Goal: Task Accomplishment & Management: Use online tool/utility

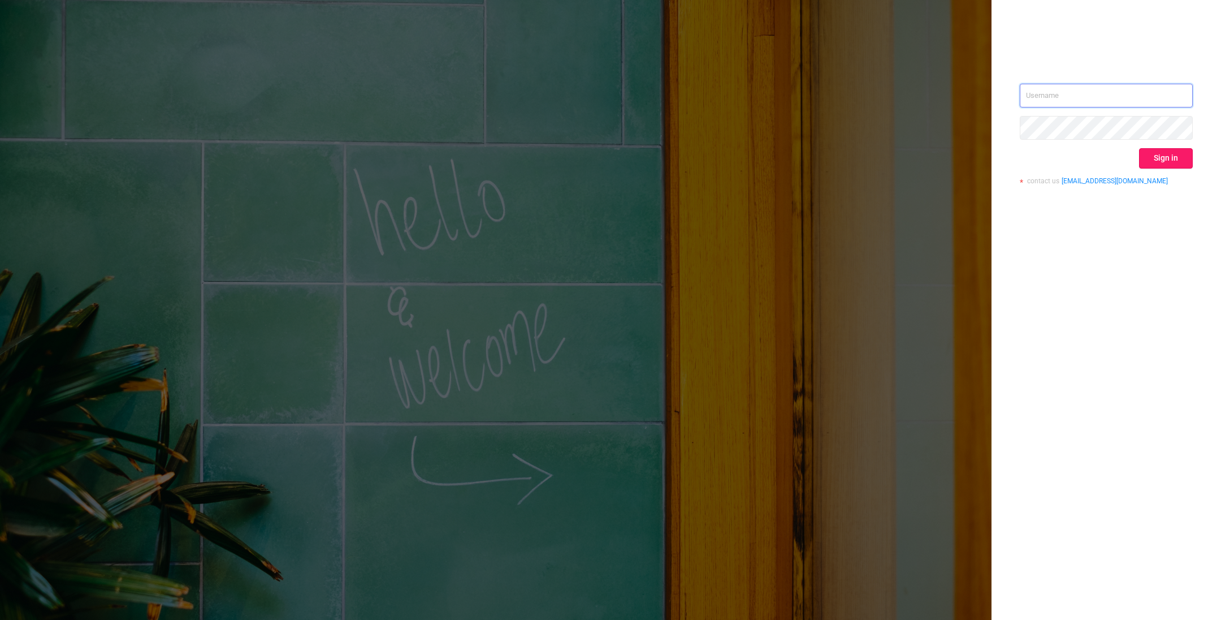
type input "o@[DOMAIN_NAME]"
click at [1157, 161] on button "Sign in" at bounding box center [1166, 158] width 54 height 20
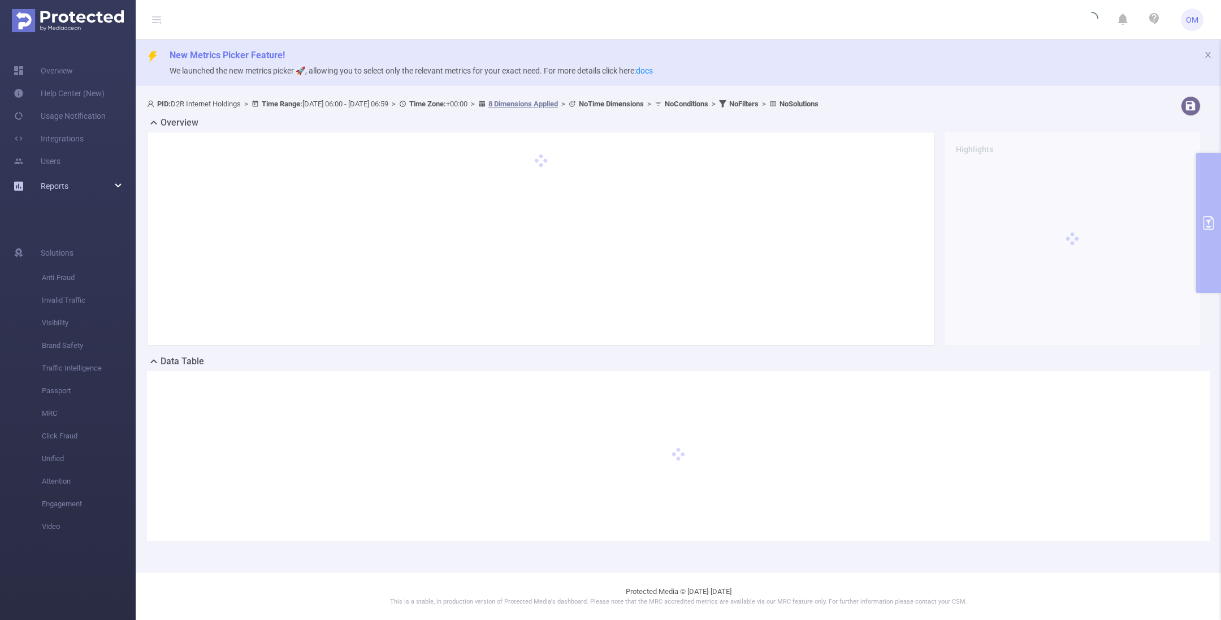
click at [44, 183] on span "Reports" at bounding box center [55, 185] width 28 height 9
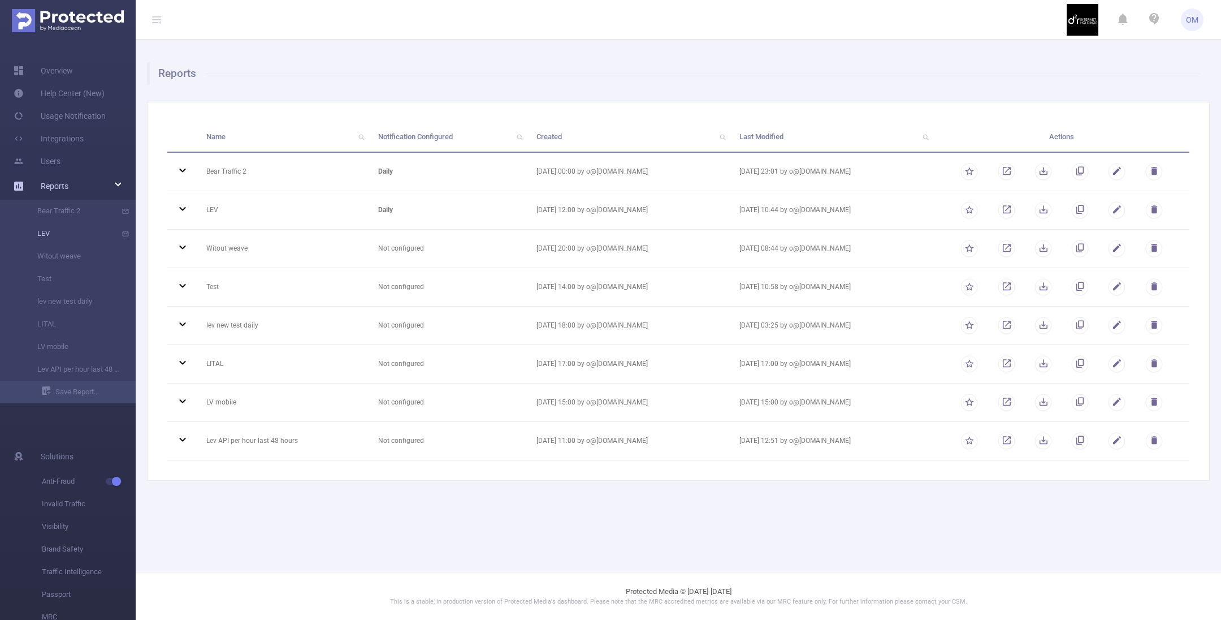
click at [58, 230] on link "LEV" at bounding box center [72, 233] width 99 height 23
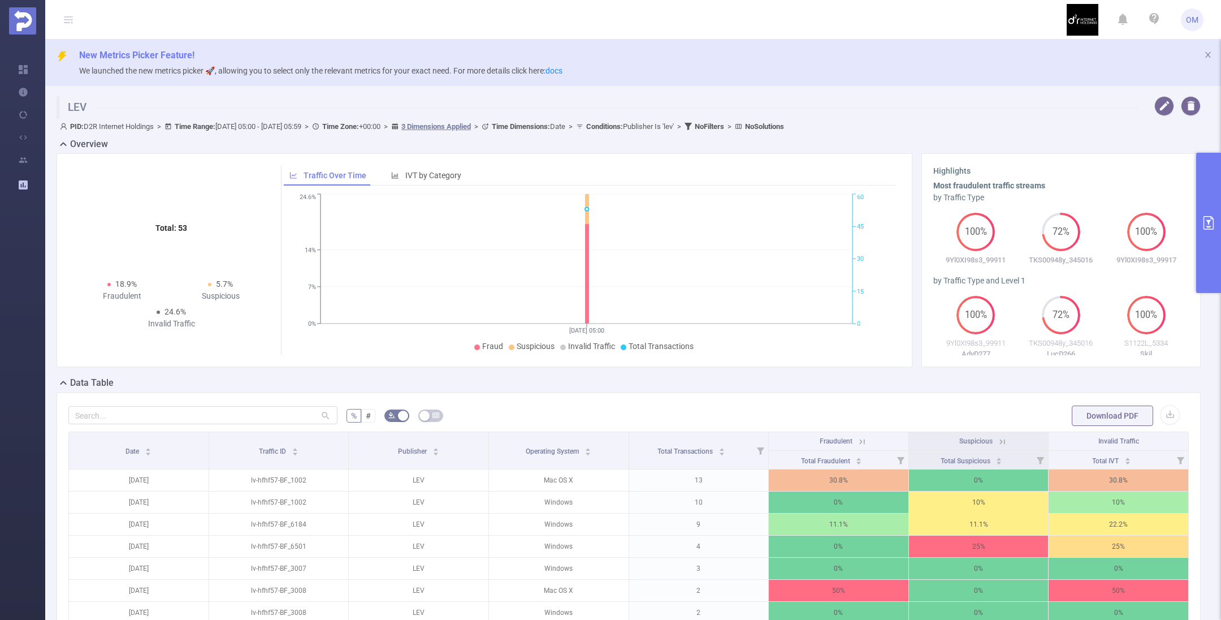
click at [1205, 228] on icon "primary" at bounding box center [1209, 223] width 14 height 14
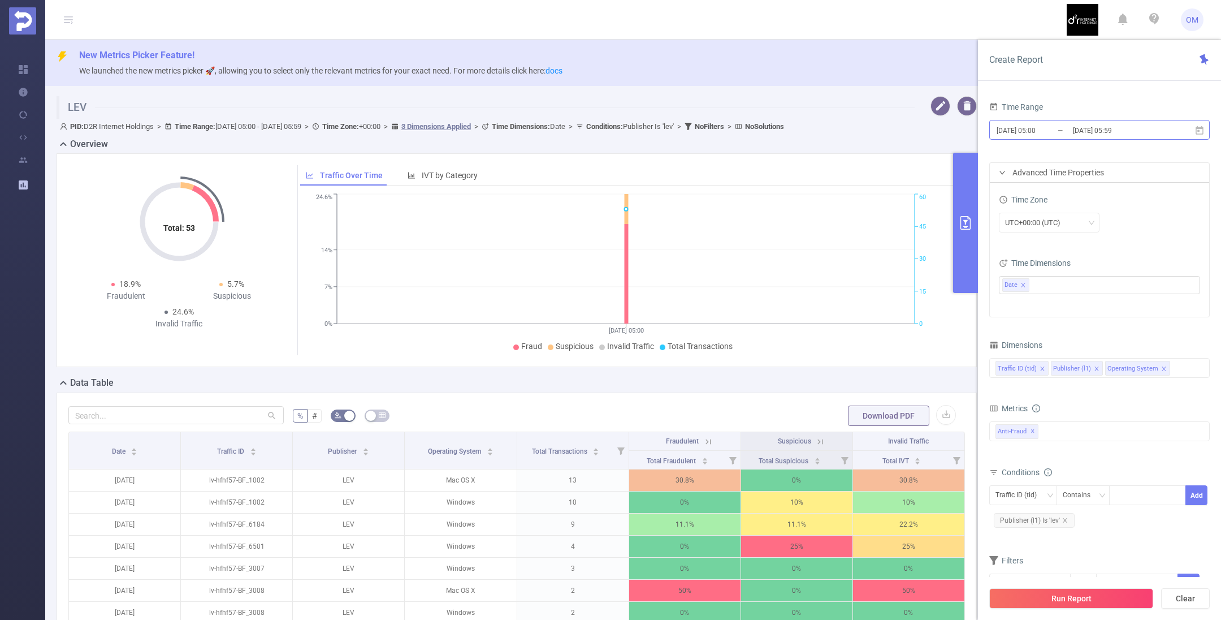
click at [1067, 131] on input "[DATE] 05:00" at bounding box center [1041, 130] width 92 height 15
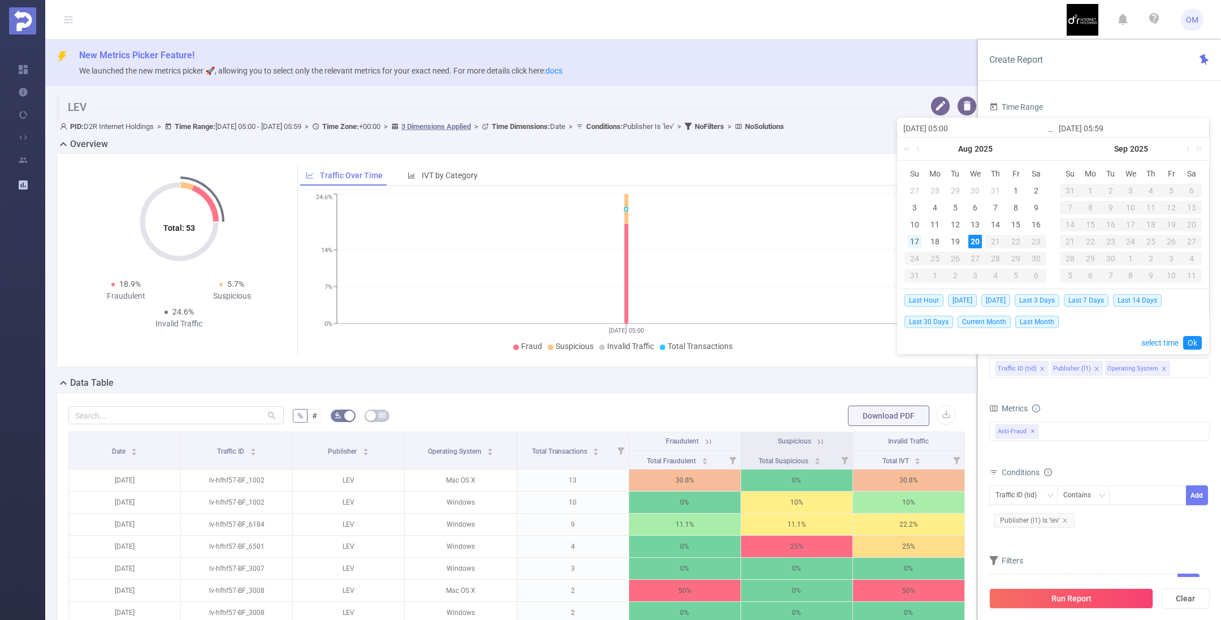
click at [912, 241] on div "17" at bounding box center [915, 242] width 14 height 14
click at [975, 240] on div "20" at bounding box center [975, 242] width 14 height 14
type input "[DATE] 05:00"
click at [1194, 343] on link "Ok" at bounding box center [1192, 343] width 19 height 14
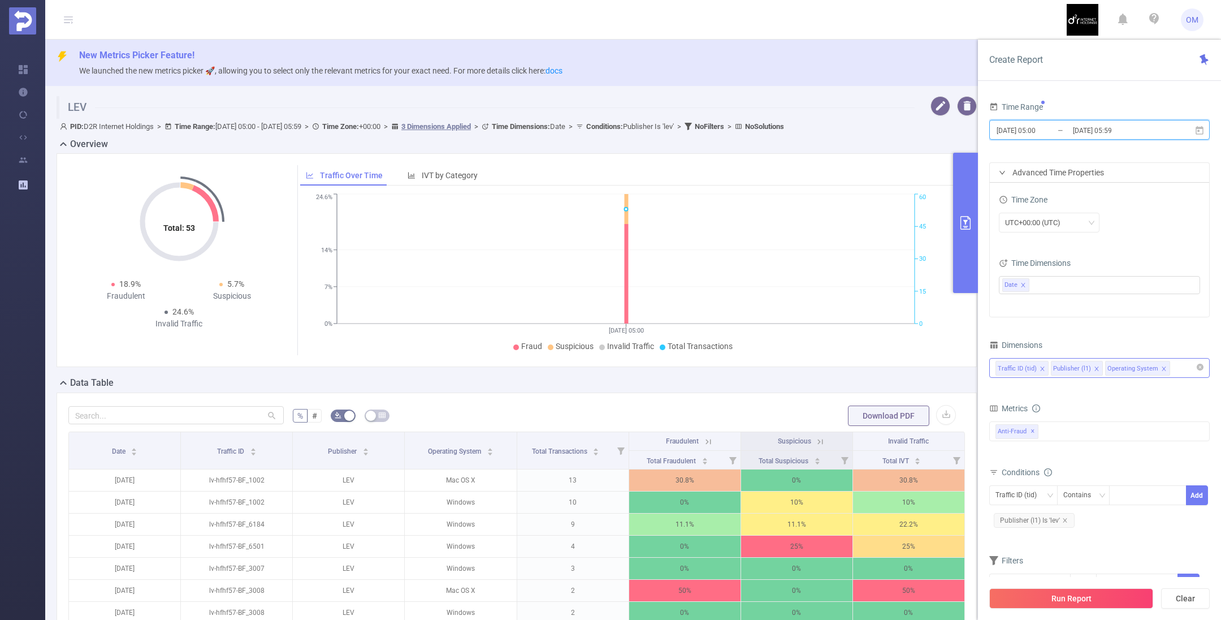
click at [1042, 367] on icon "icon: close" at bounding box center [1043, 369] width 6 height 6
click at [1064, 590] on button "Run Report" at bounding box center [1071, 598] width 164 height 20
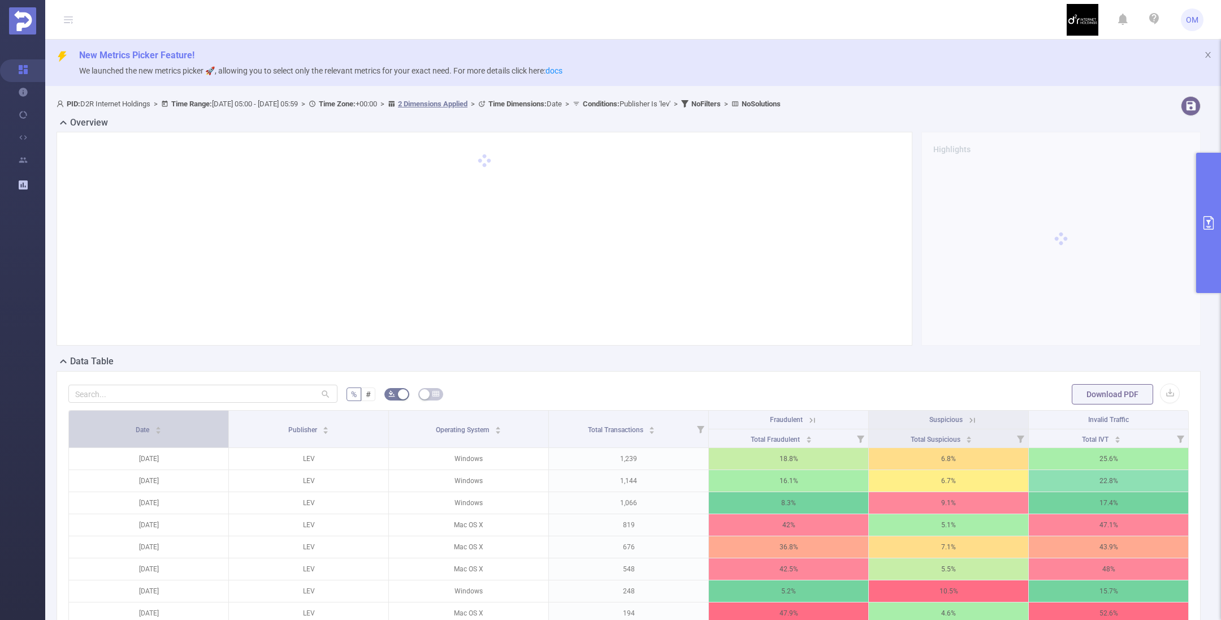
click at [136, 423] on div "Date" at bounding box center [149, 428] width 26 height 11
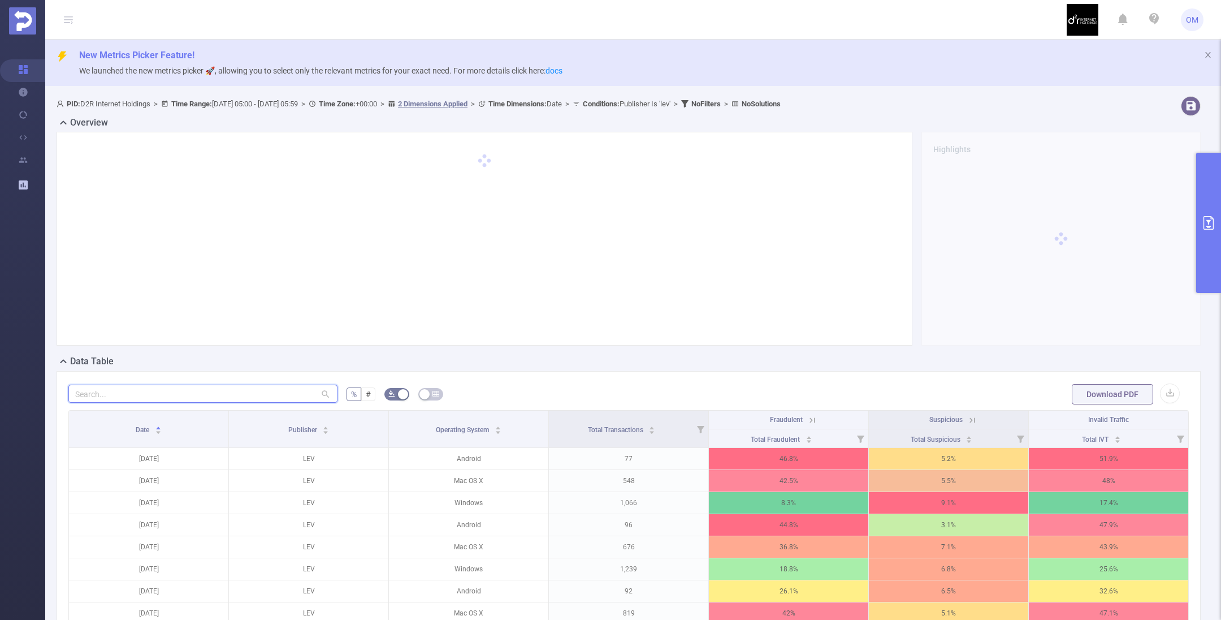
click at [209, 388] on input "text" at bounding box center [202, 393] width 269 height 18
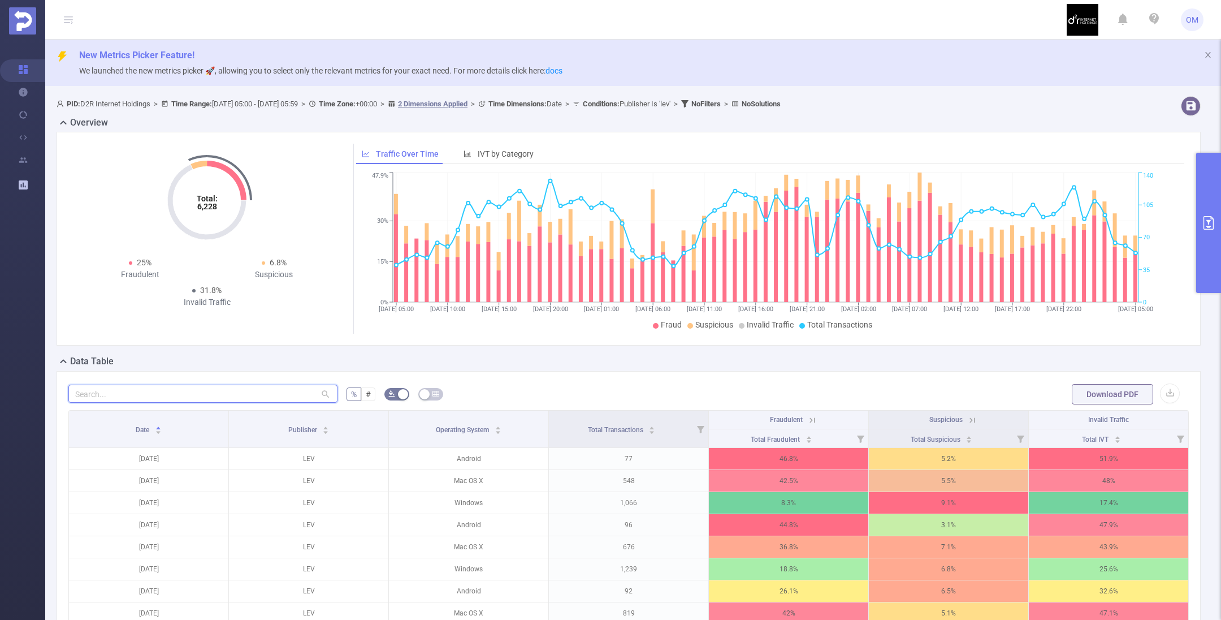
type input "m"
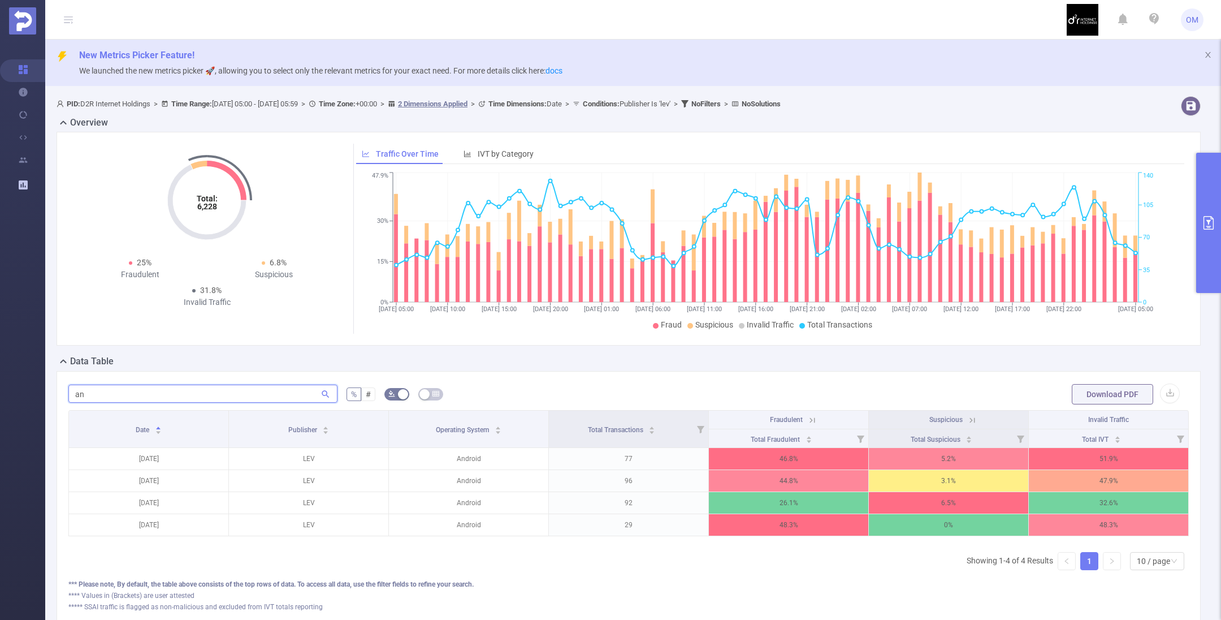
type input "a"
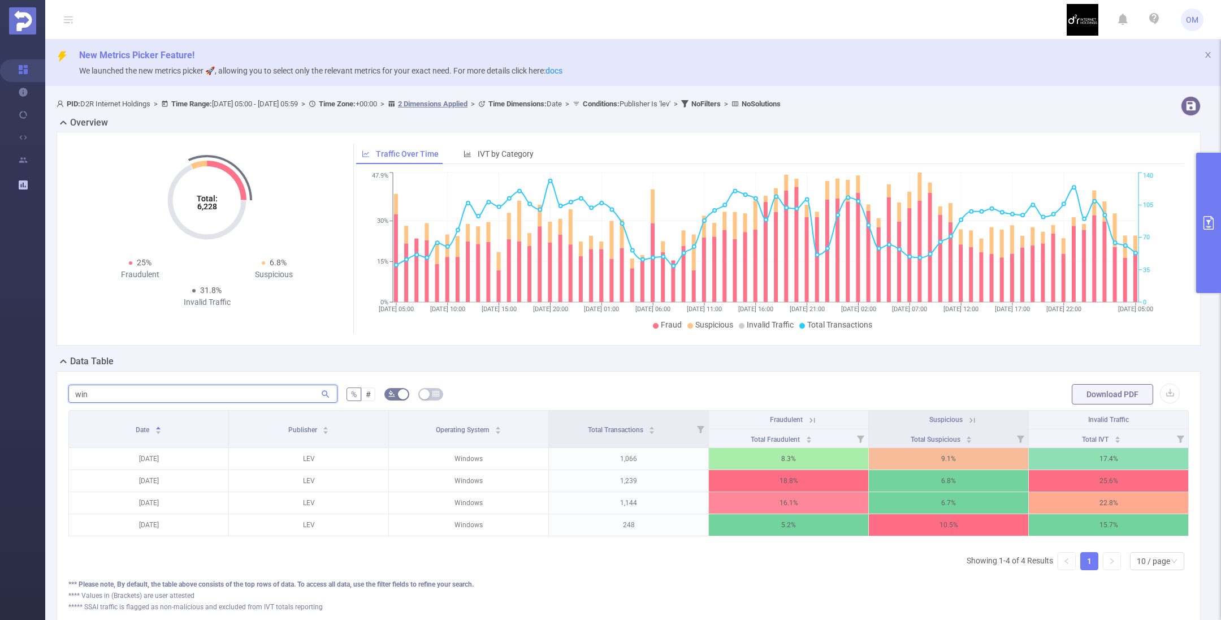
type input "win"
